Goal: Transaction & Acquisition: Purchase product/service

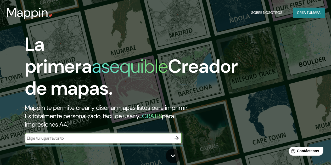
click at [303, 14] on font "Crea tu" at bounding box center [304, 12] width 14 height 5
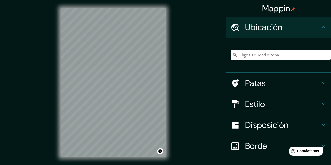
click at [276, 29] on font "Ubicación" at bounding box center [263, 27] width 37 height 11
click at [267, 57] on input "Elige tu ciudad o zona" at bounding box center [280, 54] width 100 height 9
click at [267, 56] on input "Elige tu ciudad o zona" at bounding box center [280, 54] width 100 height 9
paste input "17.042335, -96.712348"
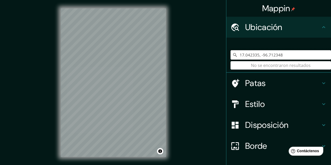
type input "17.042335, -96.712348"
click at [186, 100] on div "Mappin Ubicación 17.042335, -96.712348 No se encontraron resultados Patas Estil…" at bounding box center [165, 87] width 331 height 174
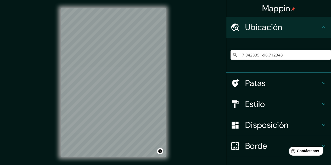
drag, startPoint x: 285, startPoint y: 55, endPoint x: 215, endPoint y: 57, distance: 69.6
click at [215, 57] on div "Mappin Ubicación 17.042335, -96.712348 No se encontraron resultados Patas Estil…" at bounding box center [165, 87] width 331 height 174
paste input "F. M. [PERSON_NAME][GEOGRAPHIC_DATA], [GEOGRAPHIC_DATA], Area [GEOGRAPHIC_DATA]…"
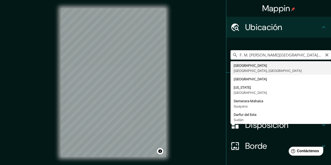
type input "[GEOGRAPHIC_DATA], [GEOGRAPHIC_DATA], [GEOGRAPHIC_DATA]"
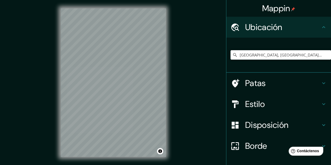
click at [168, 103] on div "© Mapbox © OpenStreetMap Improve this map" at bounding box center [113, 82] width 122 height 165
click at [260, 102] on font "Estilo" at bounding box center [255, 104] width 20 height 11
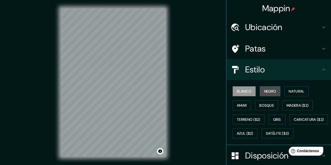
click at [266, 90] on font "Negro" at bounding box center [270, 91] width 12 height 5
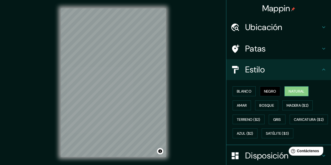
click at [284, 91] on button "Natural" at bounding box center [296, 91] width 24 height 10
click at [241, 105] on font "Amar" at bounding box center [242, 105] width 10 height 5
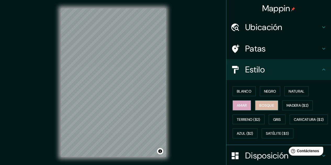
click at [260, 106] on font "Bosque" at bounding box center [266, 105] width 15 height 5
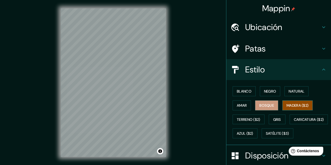
click at [292, 104] on font "Madera ($2)" at bounding box center [297, 105] width 22 height 5
click at [272, 107] on button "Bosque" at bounding box center [266, 105] width 23 height 10
click at [286, 107] on font "Madera ($2)" at bounding box center [297, 105] width 22 height 5
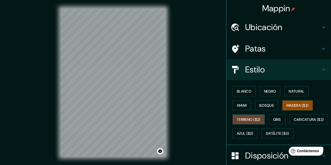
click at [243, 117] on font "Terreno ($2)" at bounding box center [249, 119] width 24 height 5
click at [274, 119] on font "Gris" at bounding box center [277, 119] width 8 height 5
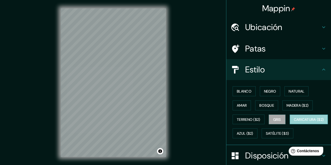
click at [293, 122] on font "Caricatura ($2)" at bounding box center [308, 119] width 30 height 5
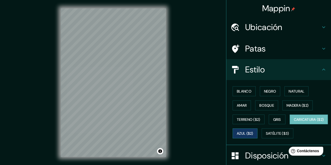
click at [253, 130] on font "Azul ($2)" at bounding box center [245, 133] width 16 height 7
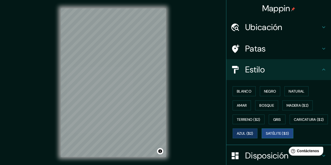
click at [266, 136] on font "Satélite ($3)" at bounding box center [277, 133] width 23 height 5
click at [249, 93] on button "Blanco" at bounding box center [243, 91] width 23 height 10
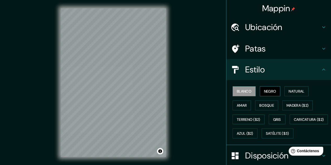
click at [269, 94] on button "Negro" at bounding box center [270, 91] width 21 height 10
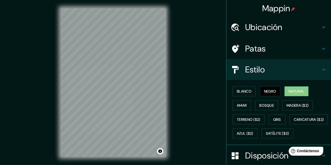
click at [289, 92] on font "Natural" at bounding box center [296, 91] width 16 height 5
click at [242, 105] on font "Amar" at bounding box center [242, 105] width 10 height 5
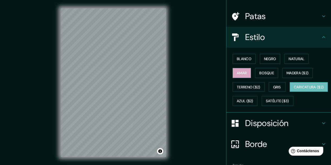
scroll to position [26, 0]
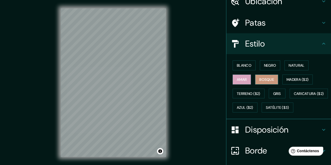
click at [263, 80] on font "Bosque" at bounding box center [266, 79] width 15 height 5
click at [287, 80] on font "Madera ($2)" at bounding box center [297, 79] width 22 height 5
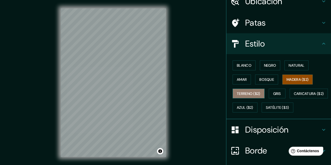
click at [252, 91] on font "Terreno ($2)" at bounding box center [249, 93] width 24 height 5
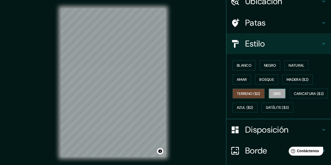
click at [277, 93] on font "Gris" at bounding box center [277, 93] width 8 height 5
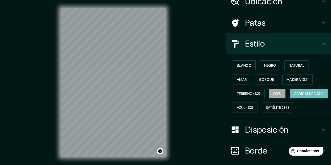
click at [293, 96] on font "Caricatura ($2)" at bounding box center [308, 93] width 30 height 5
click at [257, 105] on button "Azul ($2)" at bounding box center [244, 107] width 25 height 10
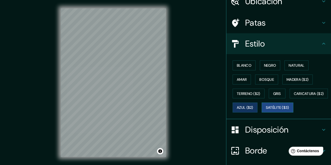
click at [266, 110] on font "Satélite ($3)" at bounding box center [277, 107] width 23 height 5
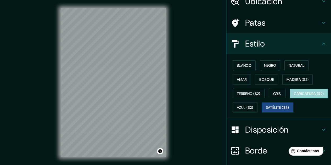
drag, startPoint x: 251, startPoint y: 104, endPoint x: 255, endPoint y: 106, distance: 3.9
click at [293, 96] on font "Caricatura ($2)" at bounding box center [308, 93] width 30 height 5
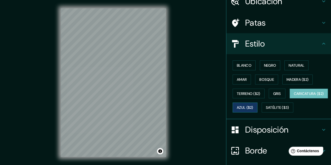
click at [253, 105] on font "Azul ($2)" at bounding box center [245, 107] width 16 height 5
